Goal: Task Accomplishment & Management: Manage account settings

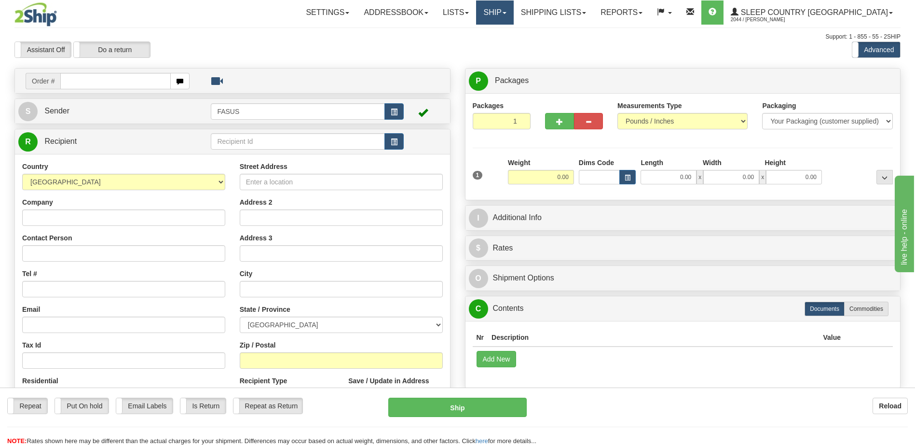
click at [507, 13] on span at bounding box center [505, 13] width 4 height 2
click at [504, 45] on span "OnHold / Order Queue" at bounding box center [470, 46] width 68 height 8
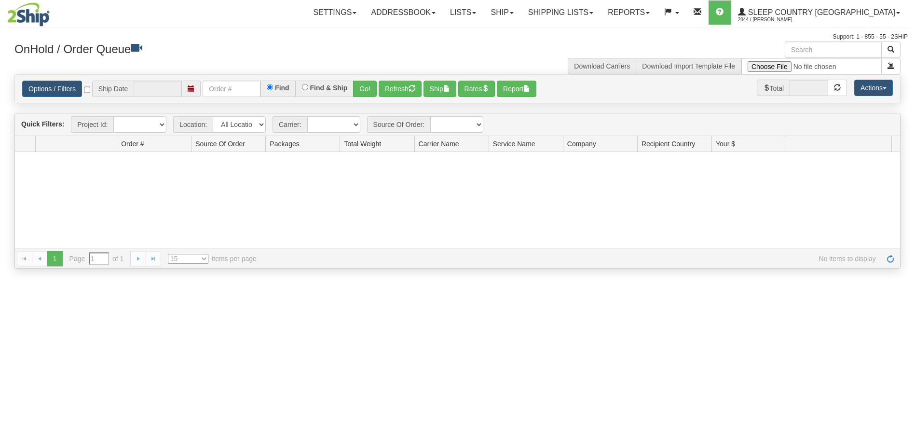
type input "[DATE]"
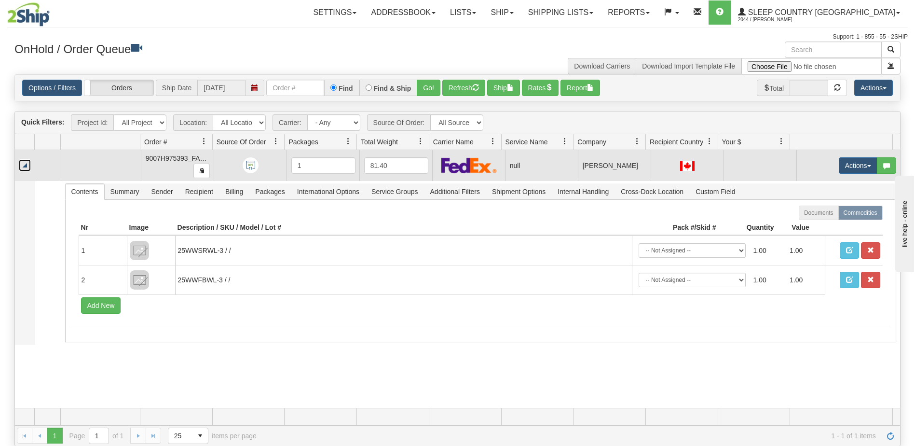
click at [28, 166] on link "Collapse" at bounding box center [25, 165] width 12 height 12
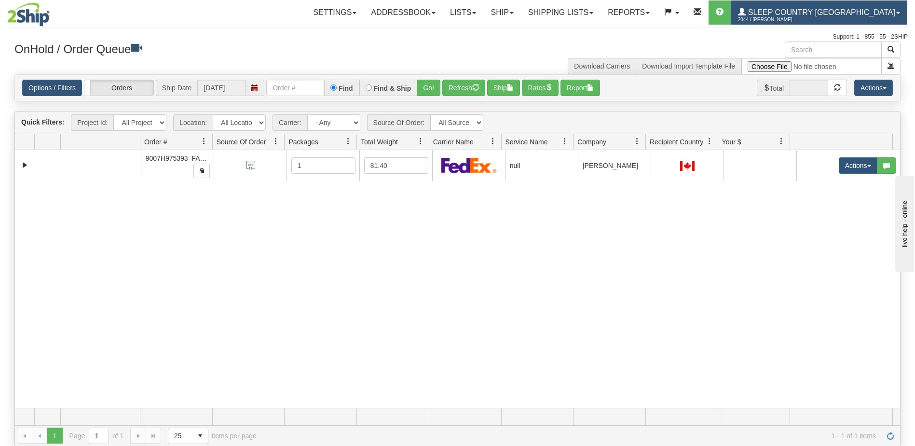
click at [864, 14] on span "Sleep Country [GEOGRAPHIC_DATA]" at bounding box center [821, 12] width 150 height 8
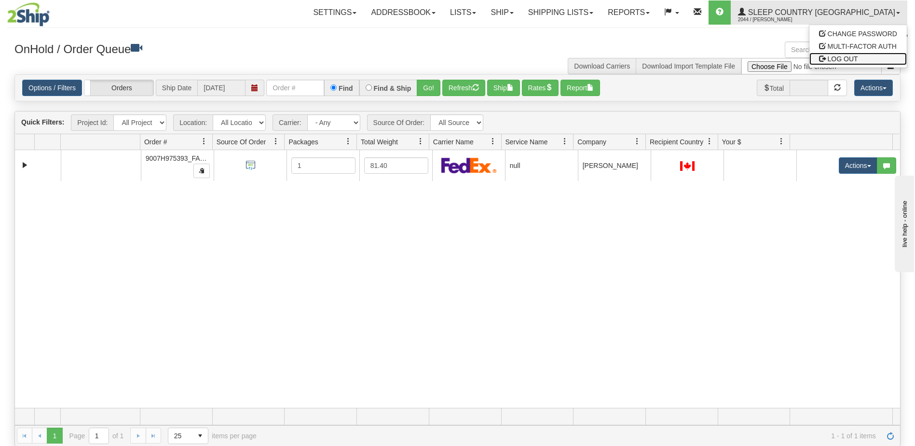
click at [849, 62] on span "LOG OUT" at bounding box center [843, 59] width 30 height 8
